Goal: Task Accomplishment & Management: Manage account settings

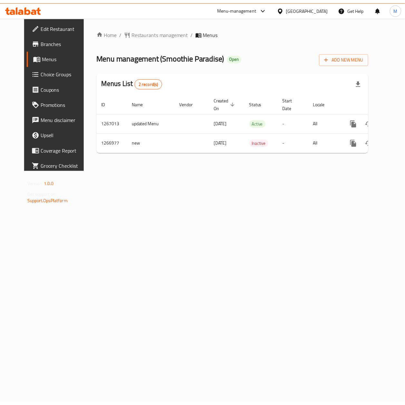
scroll to position [0, 3]
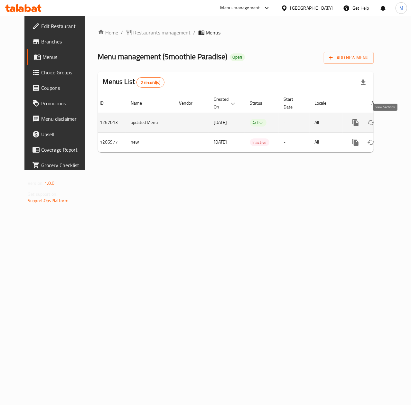
click at [398, 120] on icon "enhanced table" at bounding box center [402, 123] width 8 height 8
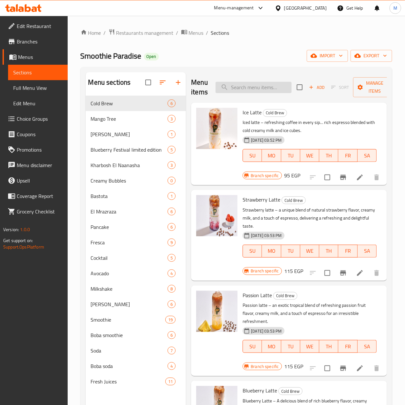
click at [250, 89] on input "search" at bounding box center [253, 87] width 76 height 11
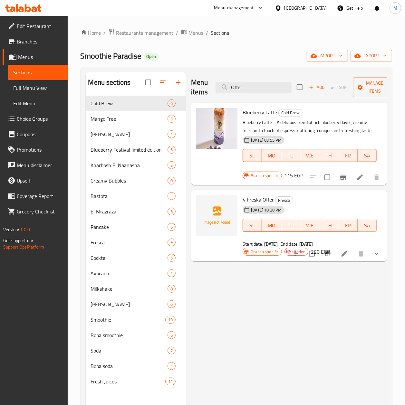
type input "Offer"
click at [381, 259] on button "show more" at bounding box center [376, 253] width 15 height 15
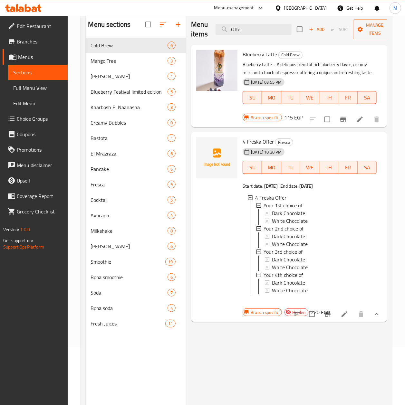
scroll to position [43, 0]
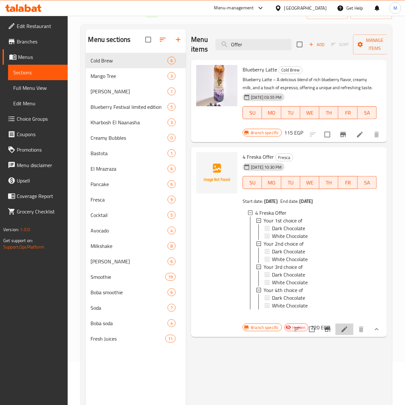
click at [348, 335] on li at bounding box center [344, 330] width 18 height 12
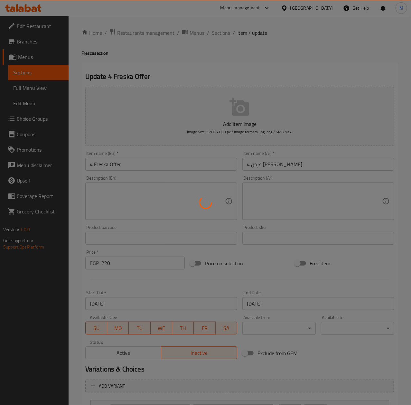
type input "اختيارك الاول من"
type input "1"
type input "اختيارك الثاني من"
type input "1"
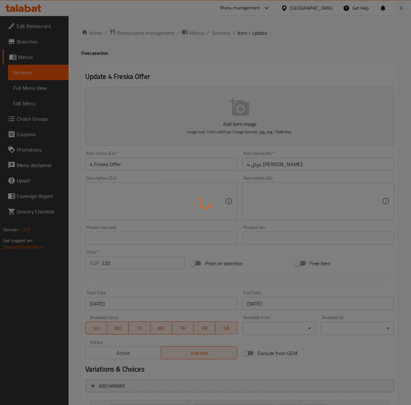
type input "1"
type input "اختيارك الثالث من"
type input "1"
type input "اختيارك الرابع من"
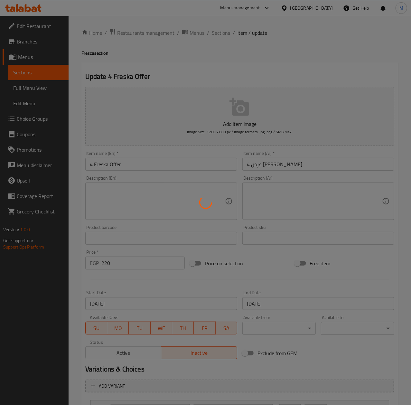
type input "1"
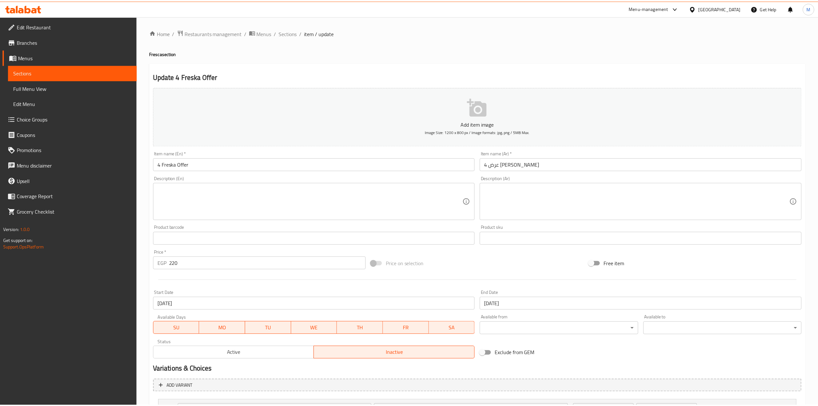
scroll to position [141, 0]
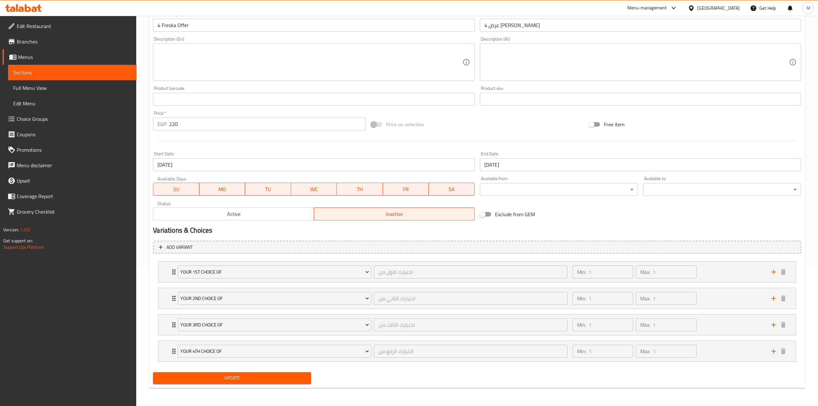
click at [44, 69] on span "Sections" at bounding box center [72, 73] width 118 height 8
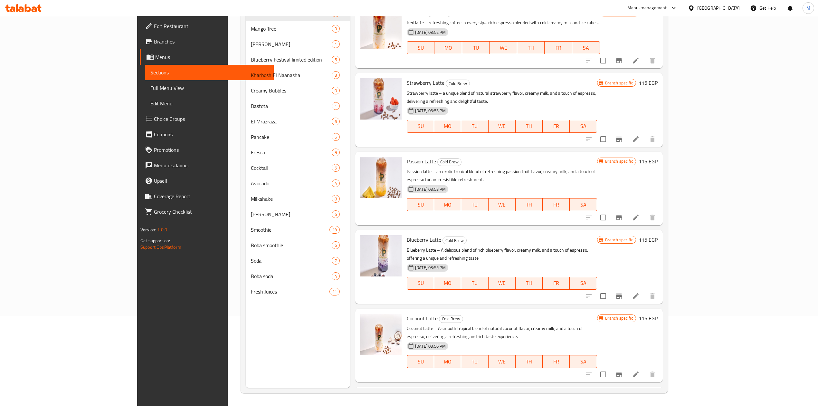
scroll to position [91, 0]
click at [411, 88] on div "Strawberry Latte Cold Brew Strawberry latte – a unique blend of natural strawbe…" at bounding box center [501, 110] width 195 height 68
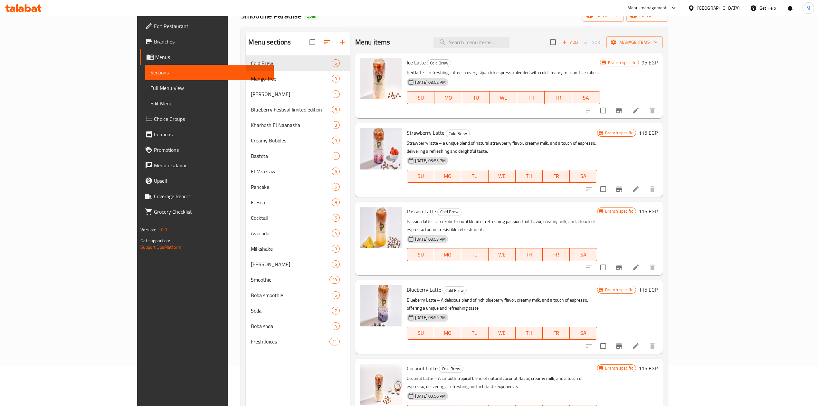
scroll to position [0, 0]
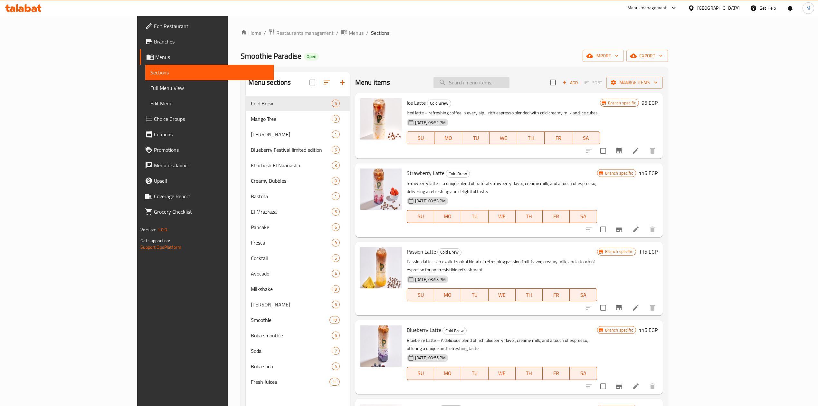
click at [411, 79] on input "search" at bounding box center [472, 82] width 76 height 11
paste input "4 Freska Offer"
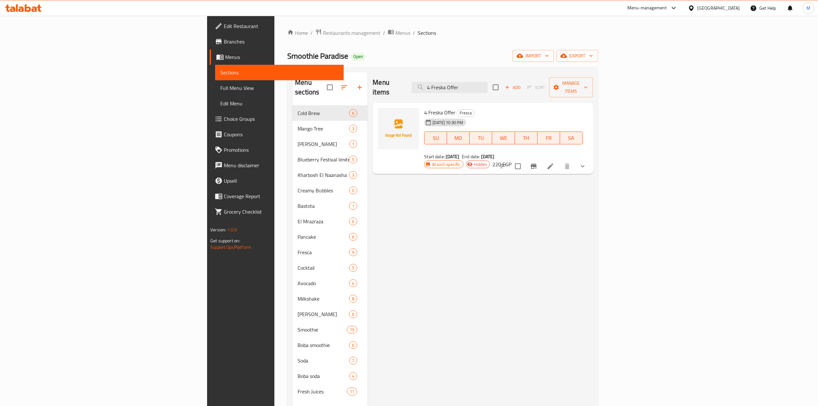
drag, startPoint x: 372, startPoint y: 227, endPoint x: 375, endPoint y: 220, distance: 7.2
click at [372, 225] on div "Menu items 4 Freska Offer Add Sort Manage items 4 Freska Offer Fresca [DATE] 10…" at bounding box center [480, 275] width 225 height 406
click at [411, 85] on input "4 Freska Offer" at bounding box center [450, 87] width 76 height 11
click at [411, 84] on input "4 Freska Offer" at bounding box center [450, 87] width 76 height 11
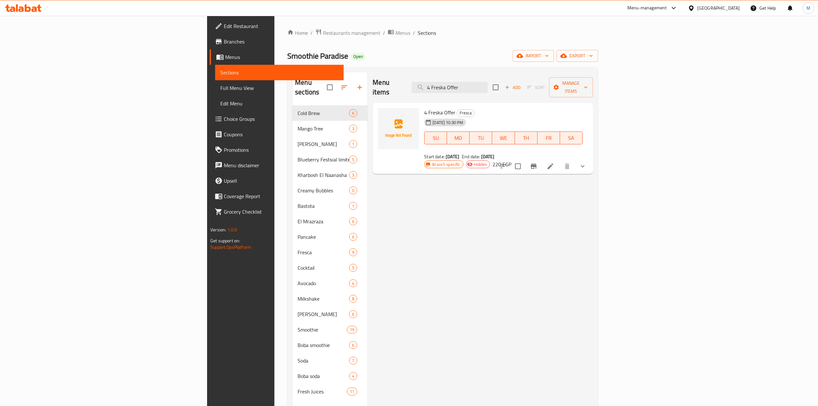
paste input "smoothies + 2 avocado milk honey"
click at [411, 162] on icon "Branch-specific-item" at bounding box center [534, 166] width 8 height 8
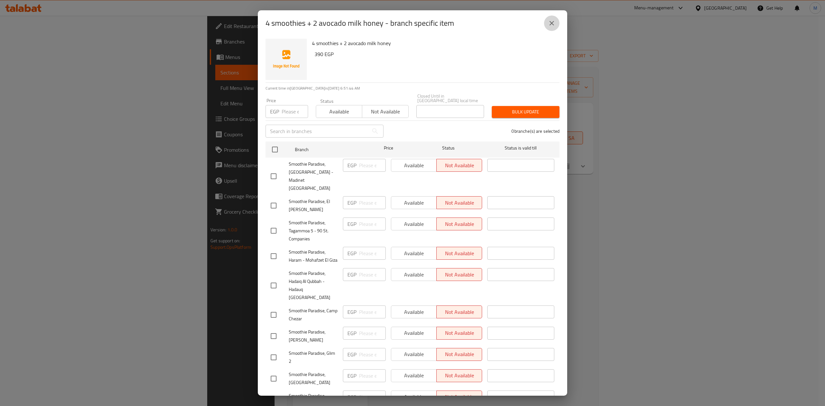
click at [411, 22] on icon "close" at bounding box center [552, 23] width 8 height 8
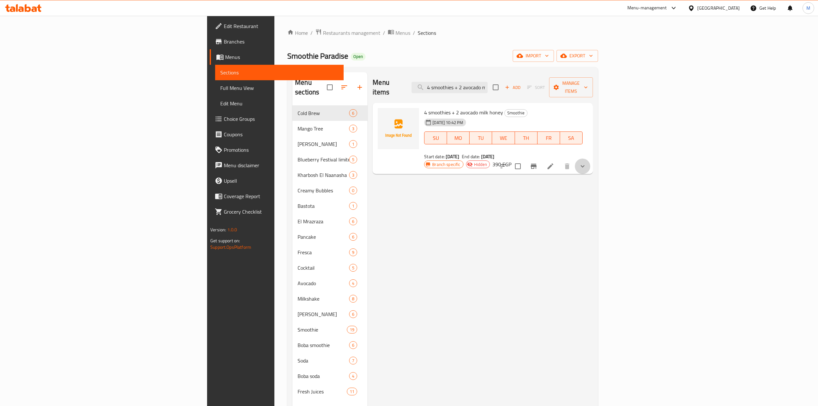
click at [411, 158] on button "show more" at bounding box center [582, 165] width 15 height 15
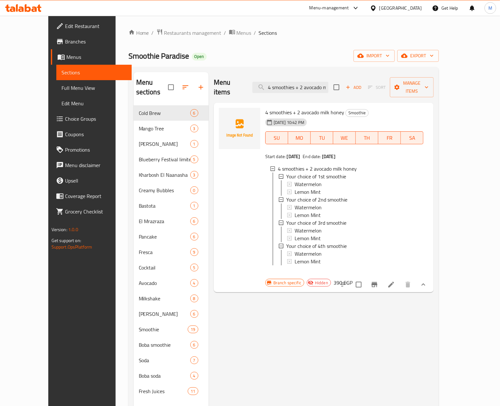
click at [259, 323] on div "Menu items 4 smoothies + 2 avocado milk honey Add Sort Manage items 4 smoothies…" at bounding box center [321, 275] width 225 height 406
click at [291, 321] on div "Menu items 4 smoothies + 2 avocado milk honey Add Sort Manage items 4 smoothies…" at bounding box center [321, 275] width 225 height 406
click at [327, 85] on input "4 smoothies + 2 avocado milk honey" at bounding box center [291, 87] width 76 height 11
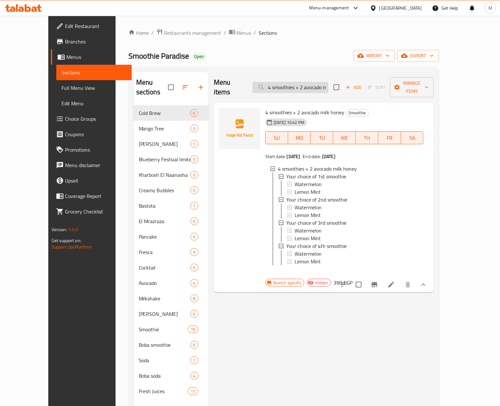
paste input "2 pancakes + 2 bastota mango 350 279"
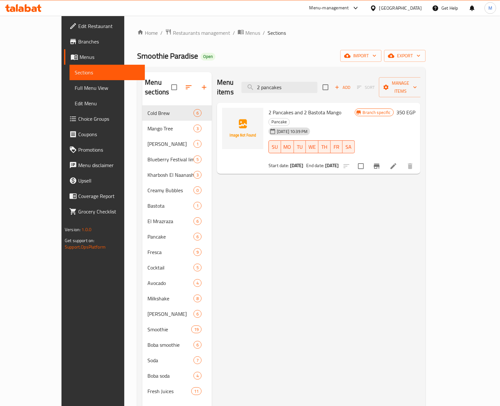
type input "2 pancakes"
click at [272, 225] on div "Menu items 2 pancakes Add Sort Manage items 2 Pancakes and 2 Bastota Mango Panc…" at bounding box center [316, 275] width 209 height 406
click at [368, 159] on input "checkbox" at bounding box center [361, 166] width 14 height 14
checkbox input "true"
click at [411, 82] on span "Manage items" at bounding box center [400, 87] width 33 height 16
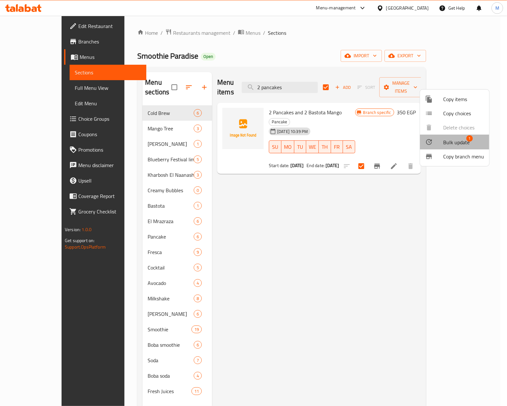
click at [411, 140] on span "Bulk update" at bounding box center [456, 143] width 26 height 8
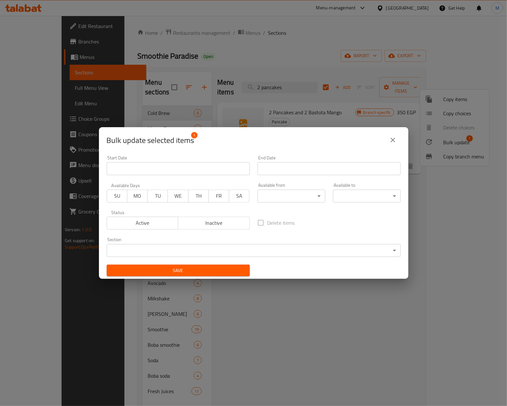
click at [209, 219] on span "Inactive" at bounding box center [214, 222] width 66 height 9
click at [202, 274] on span "Save" at bounding box center [178, 271] width 133 height 8
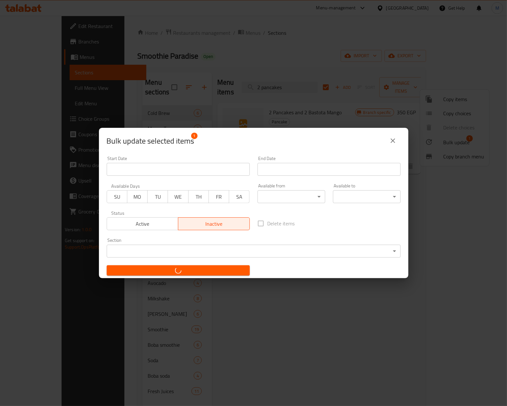
checkbox input "false"
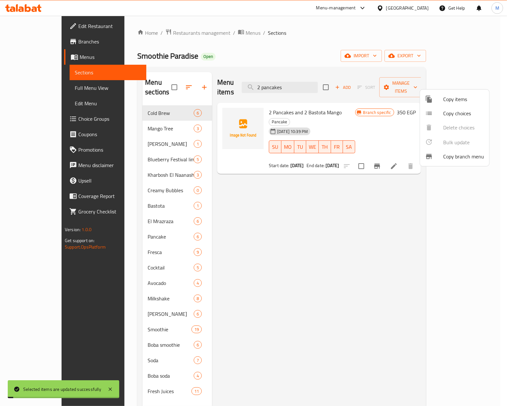
drag, startPoint x: 336, startPoint y: 331, endPoint x: 370, endPoint y: 251, distance: 87.5
click at [336, 331] on div at bounding box center [253, 203] width 507 height 406
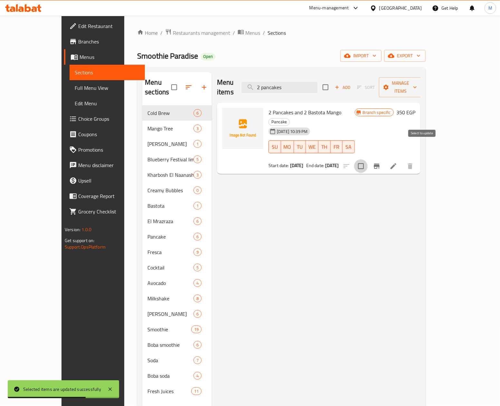
drag, startPoint x: 422, startPoint y: 143, endPoint x: 442, endPoint y: 119, distance: 31.3
click at [368, 159] on input "checkbox" at bounding box center [361, 166] width 14 height 14
checkbox input "true"
click at [411, 89] on button "Manage items" at bounding box center [400, 87] width 43 height 20
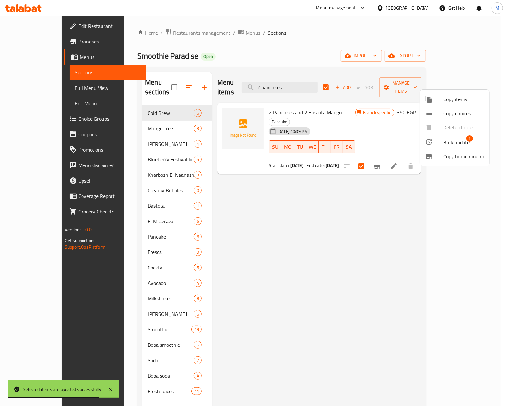
click at [411, 143] on span "Bulk update" at bounding box center [456, 143] width 26 height 8
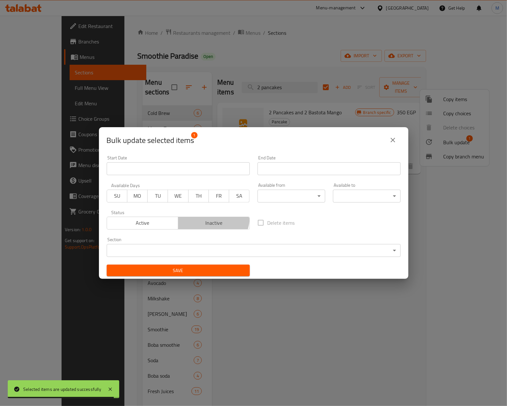
drag, startPoint x: 205, startPoint y: 217, endPoint x: 210, endPoint y: 258, distance: 41.9
click at [205, 218] on button "Inactive" at bounding box center [214, 223] width 72 height 13
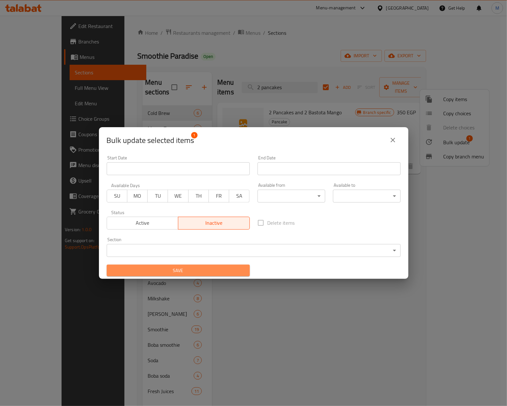
click at [208, 276] on button "Save" at bounding box center [178, 271] width 143 height 12
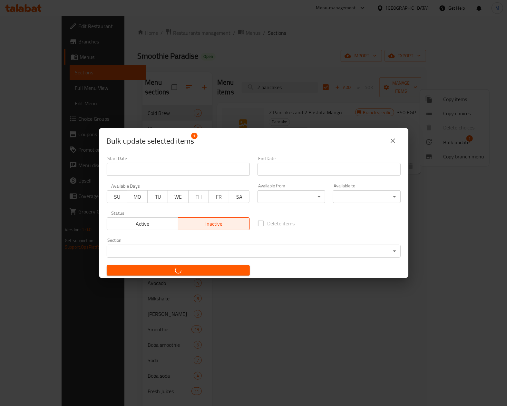
checkbox input "false"
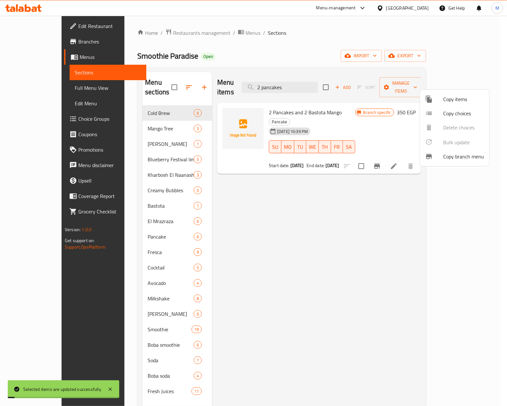
drag, startPoint x: 353, startPoint y: 334, endPoint x: 357, endPoint y: 322, distance: 11.8
click at [353, 333] on div at bounding box center [253, 203] width 507 height 406
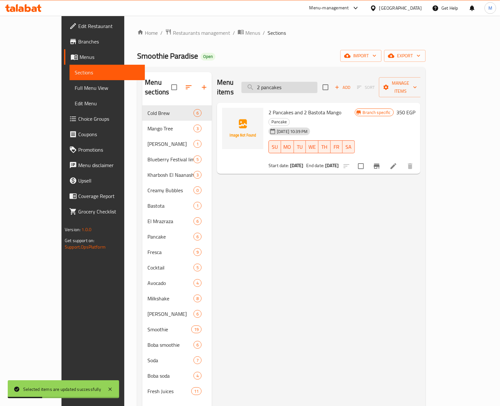
click at [316, 83] on input "2 pancakes" at bounding box center [280, 87] width 76 height 11
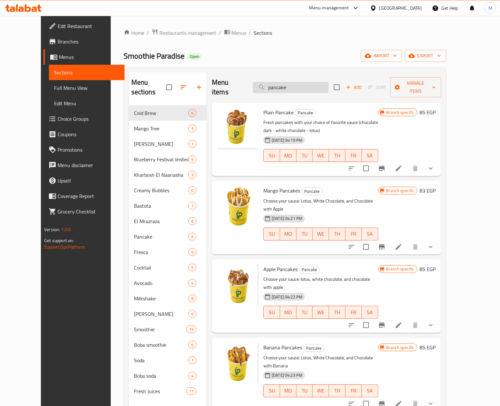
click at [302, 83] on input "pancake" at bounding box center [291, 87] width 76 height 11
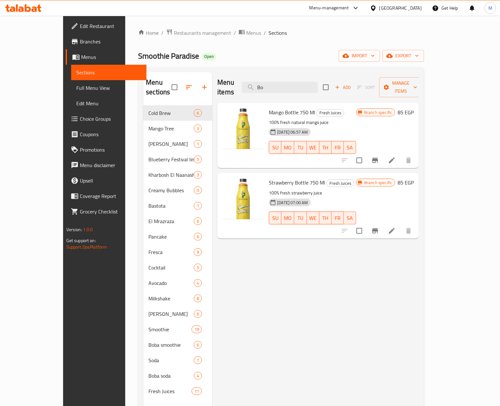
type input "B"
click at [312, 82] on input "Bottle" at bounding box center [280, 87] width 76 height 11
paste input "4 smoothies " watermelon or lemon mint " + 2 avocado milk honey 390 310"
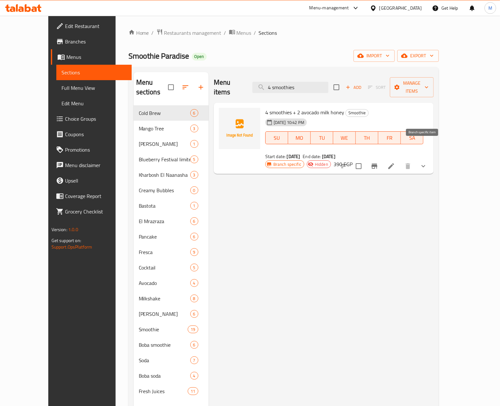
type input "4 smoothies"
click at [378, 162] on icon "Branch-specific-item" at bounding box center [375, 166] width 8 height 8
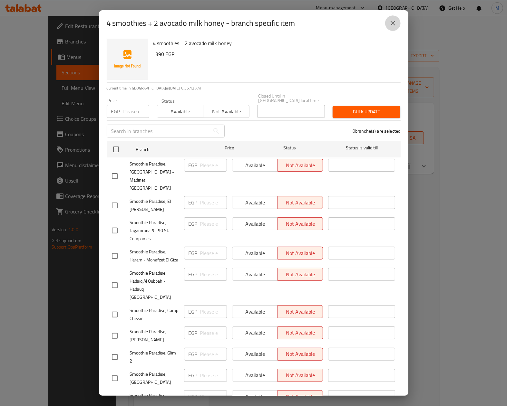
click at [395, 24] on icon "close" at bounding box center [393, 23] width 8 height 8
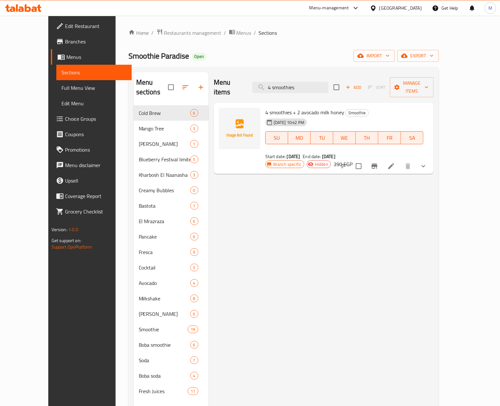
click at [394, 163] on icon at bounding box center [391, 166] width 6 height 6
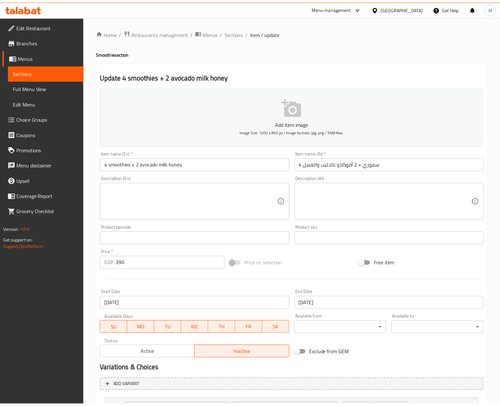
scroll to position [140, 0]
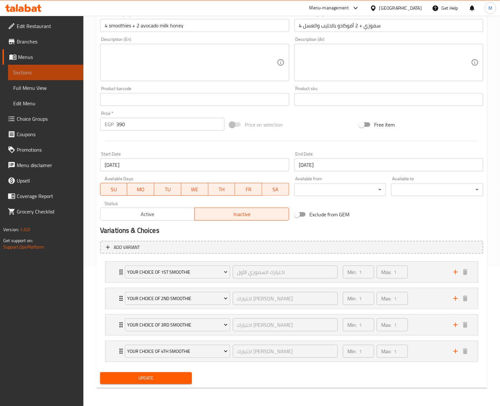
click at [56, 73] on span "Sections" at bounding box center [45, 73] width 65 height 8
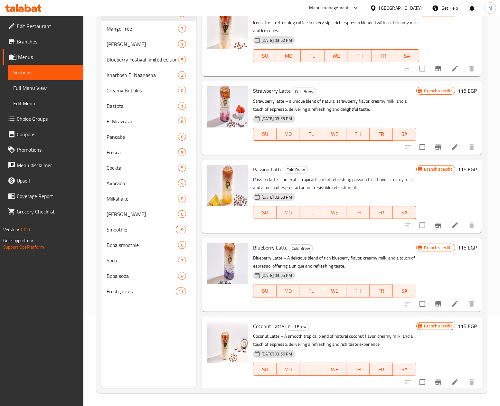
scroll to position [91, 0]
click at [330, 175] on div "Passion Latte Cold Brew Passion latte – an exotic tropical blend of refreshing …" at bounding box center [335, 196] width 168 height 68
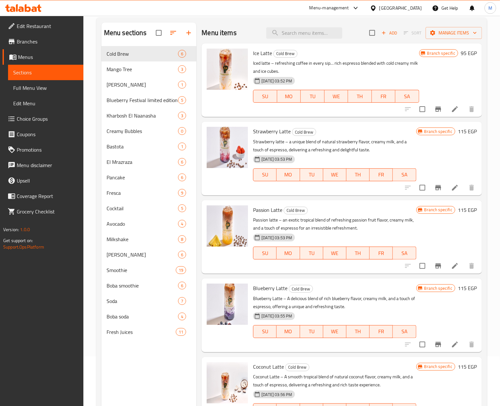
scroll to position [0, 0]
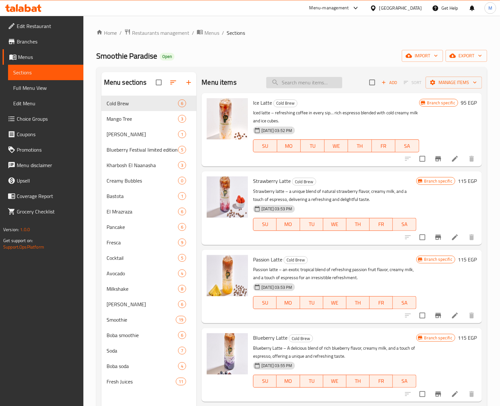
click at [303, 79] on input "search" at bounding box center [304, 82] width 76 height 11
paste input "2 pancakes + 2 bastota mango 350 279"
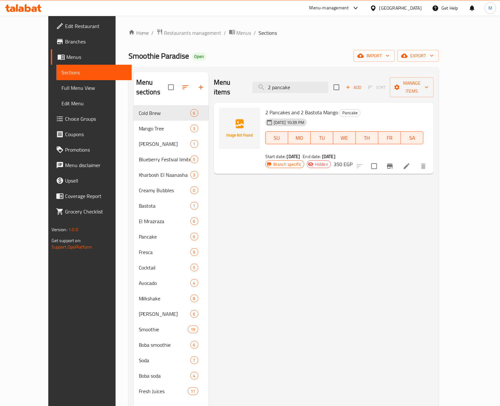
type input "2 pancake"
click at [411, 162] on icon at bounding box center [407, 166] width 8 height 8
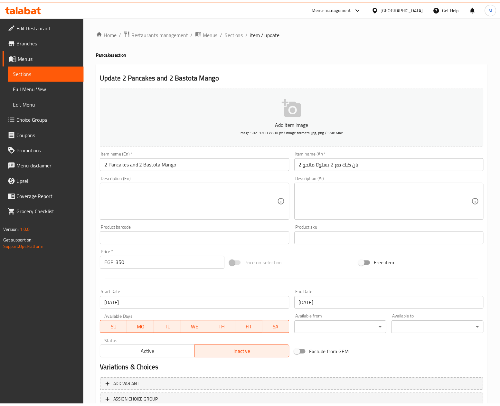
scroll to position [48, 0]
